Goal: Transaction & Acquisition: Purchase product/service

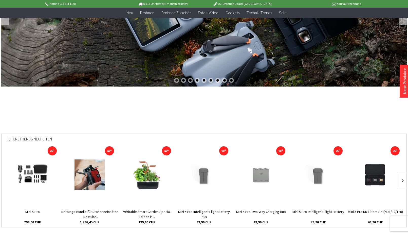
scroll to position [100, 0]
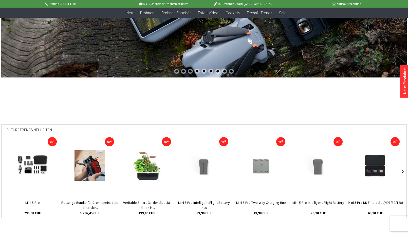
click at [35, 165] on img at bounding box center [33, 165] width 46 height 30
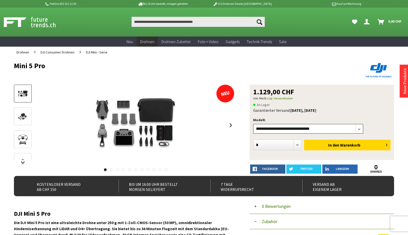
select select"] "***"
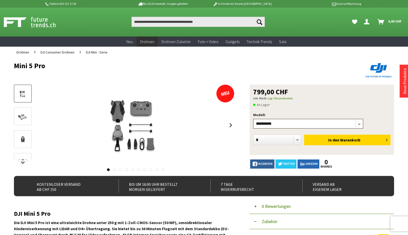
select select"] "***"
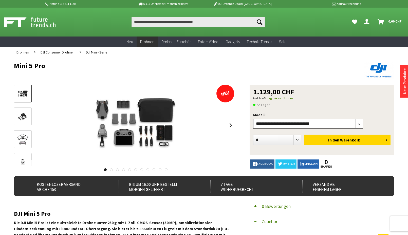
select select"] "***"
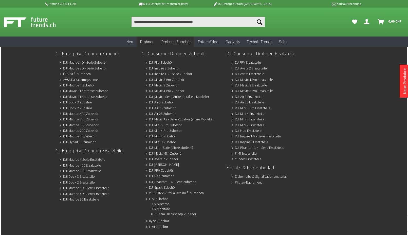
click at [165, 91] on link "DJI Mavic 4 Pro Zubehör" at bounding box center [166, 90] width 35 height 7
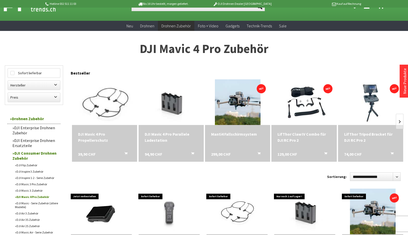
scroll to position [8, 0]
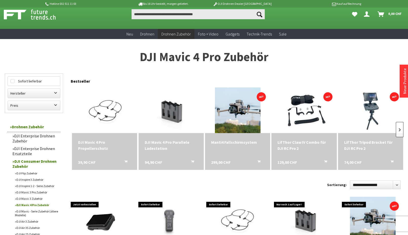
click at [399, 131] on link at bounding box center [400, 129] width 8 height 15
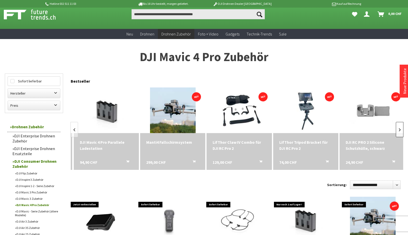
scroll to position [0, 67]
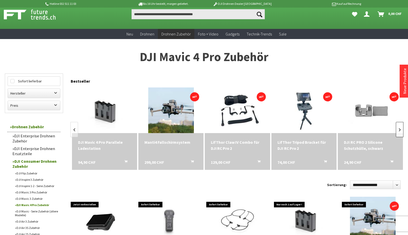
click at [401, 130] on link at bounding box center [400, 129] width 8 height 15
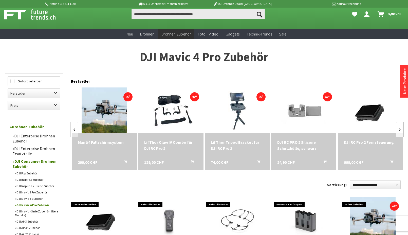
click at [399, 130] on link at bounding box center [400, 129] width 8 height 15
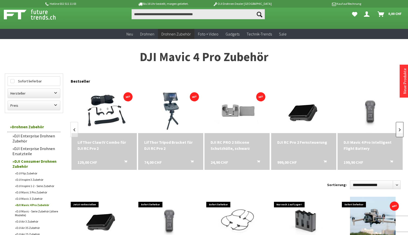
click at [399, 130] on link at bounding box center [400, 129] width 8 height 15
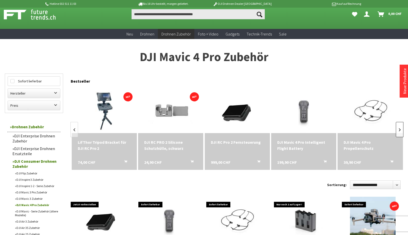
click at [399, 130] on link at bounding box center [400, 129] width 8 height 15
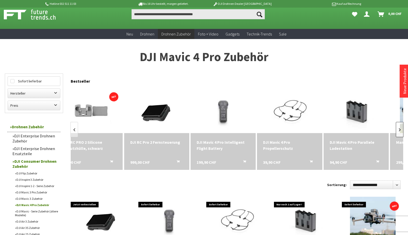
click at [399, 130] on link at bounding box center [400, 129] width 8 height 15
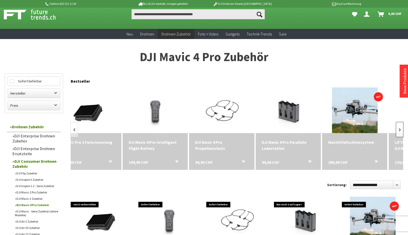
click at [399, 130] on link at bounding box center [400, 129] width 8 height 15
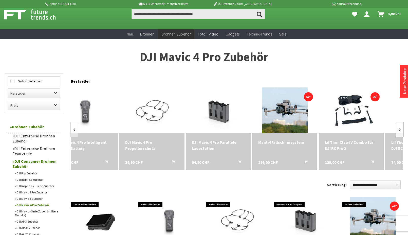
click at [399, 130] on link at bounding box center [400, 129] width 8 height 15
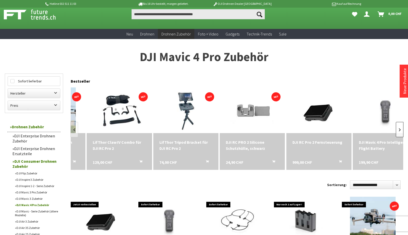
click at [399, 130] on link at bounding box center [400, 129] width 8 height 15
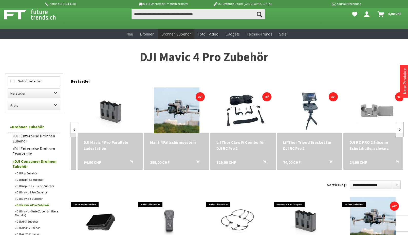
click at [399, 130] on link at bounding box center [400, 129] width 8 height 15
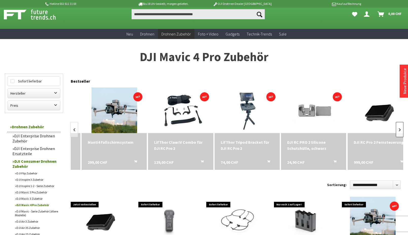
click at [399, 130] on link at bounding box center [400, 129] width 8 height 15
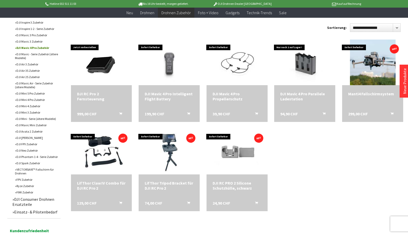
scroll to position [165, 0]
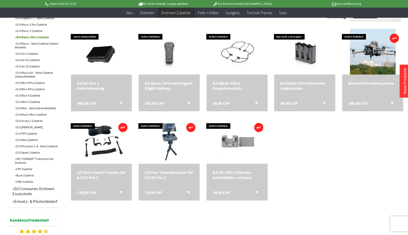
click at [48, 204] on link "Einsatz- & Pilotenbedarf" at bounding box center [35, 201] width 51 height 8
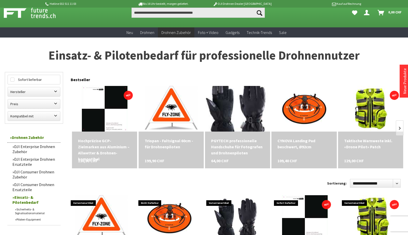
scroll to position [46, 0]
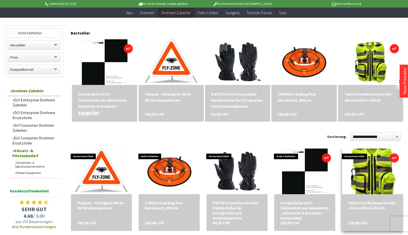
click at [374, 167] on img at bounding box center [372, 171] width 49 height 64
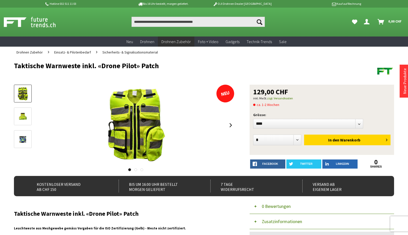
click at [22, 116] on img at bounding box center [22, 116] width 11 height 15
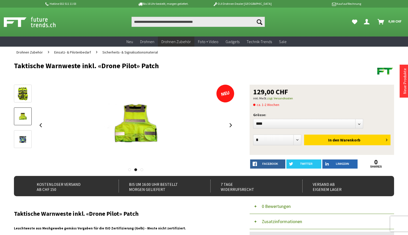
click at [21, 137] on img at bounding box center [22, 139] width 11 height 15
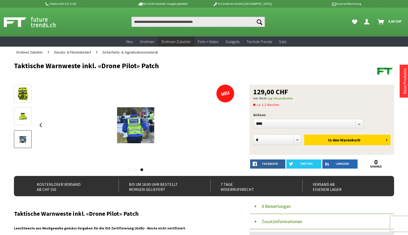
click at [21, 114] on img at bounding box center [22, 116] width 11 height 15
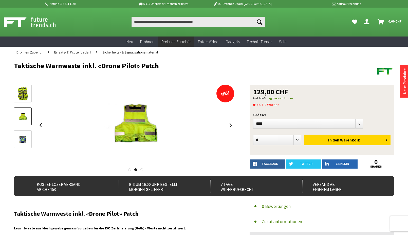
click at [22, 93] on img at bounding box center [22, 93] width 11 height 15
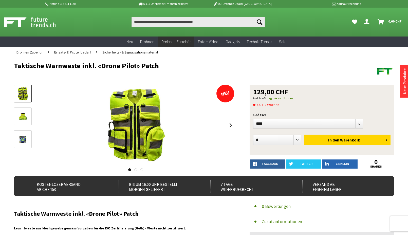
click at [25, 140] on img at bounding box center [22, 139] width 11 height 15
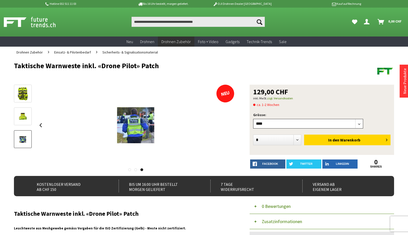
select select"] "***"
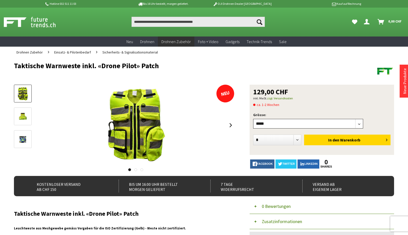
select select"] "***"
